Goal: Find specific page/section: Find specific page/section

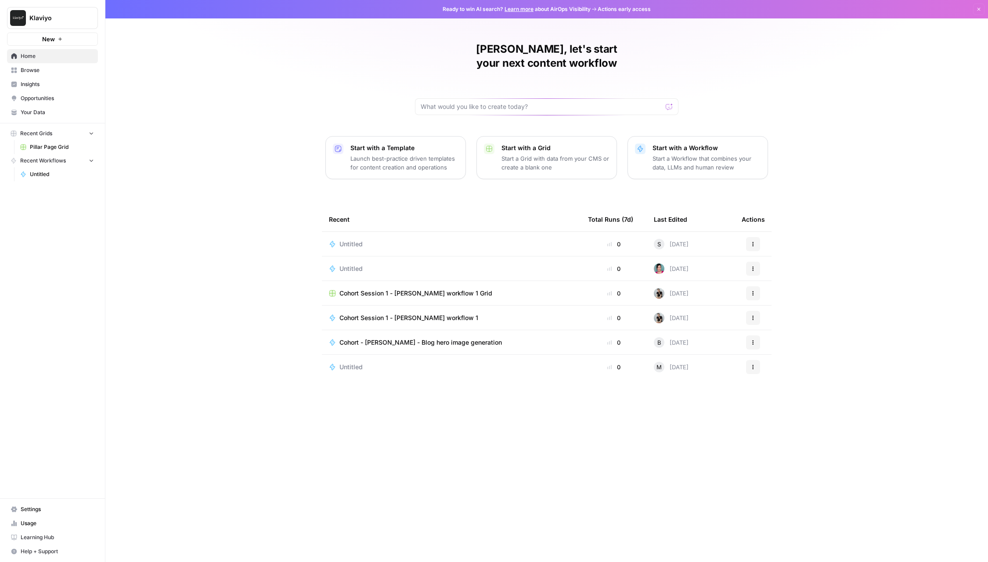
click at [47, 540] on span "Learning Hub" at bounding box center [57, 537] width 73 height 8
